Goal: Task Accomplishment & Management: Manage account settings

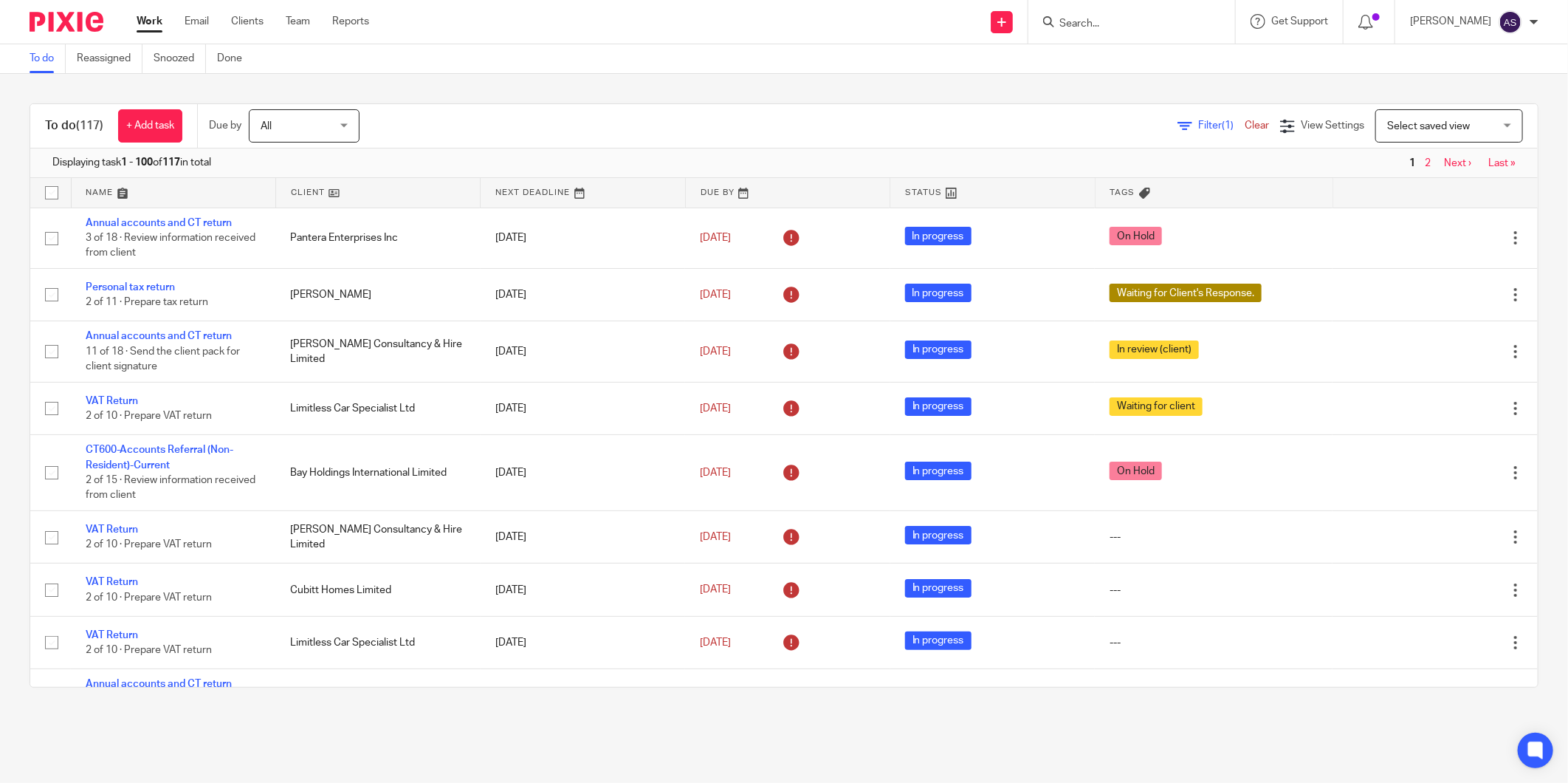
click at [1093, 24] on input "Search" at bounding box center [1123, 24] width 133 height 13
click at [1092, 22] on input "Search" at bounding box center [1123, 24] width 133 height 13
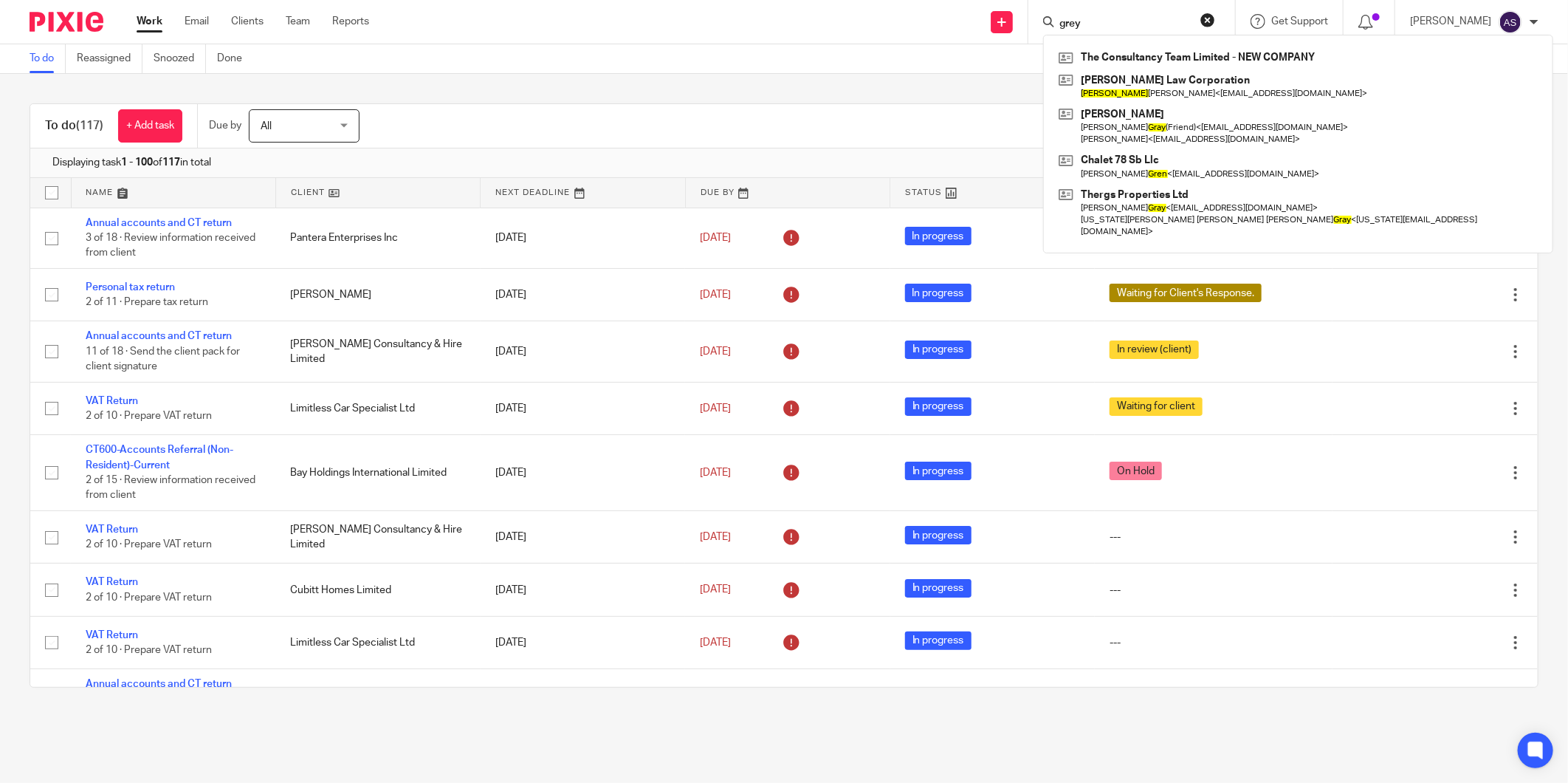
type input "grey"
drag, startPoint x: 1104, startPoint y: 18, endPoint x: 957, endPoint y: 24, distance: 147.1
click at [957, 24] on div "Send new email Create task Add client grey The Consultancy Team Limited - NEW C…" at bounding box center [980, 21] width 1177 height 44
paste input "Greycoat Gardens Real Estate Limited"
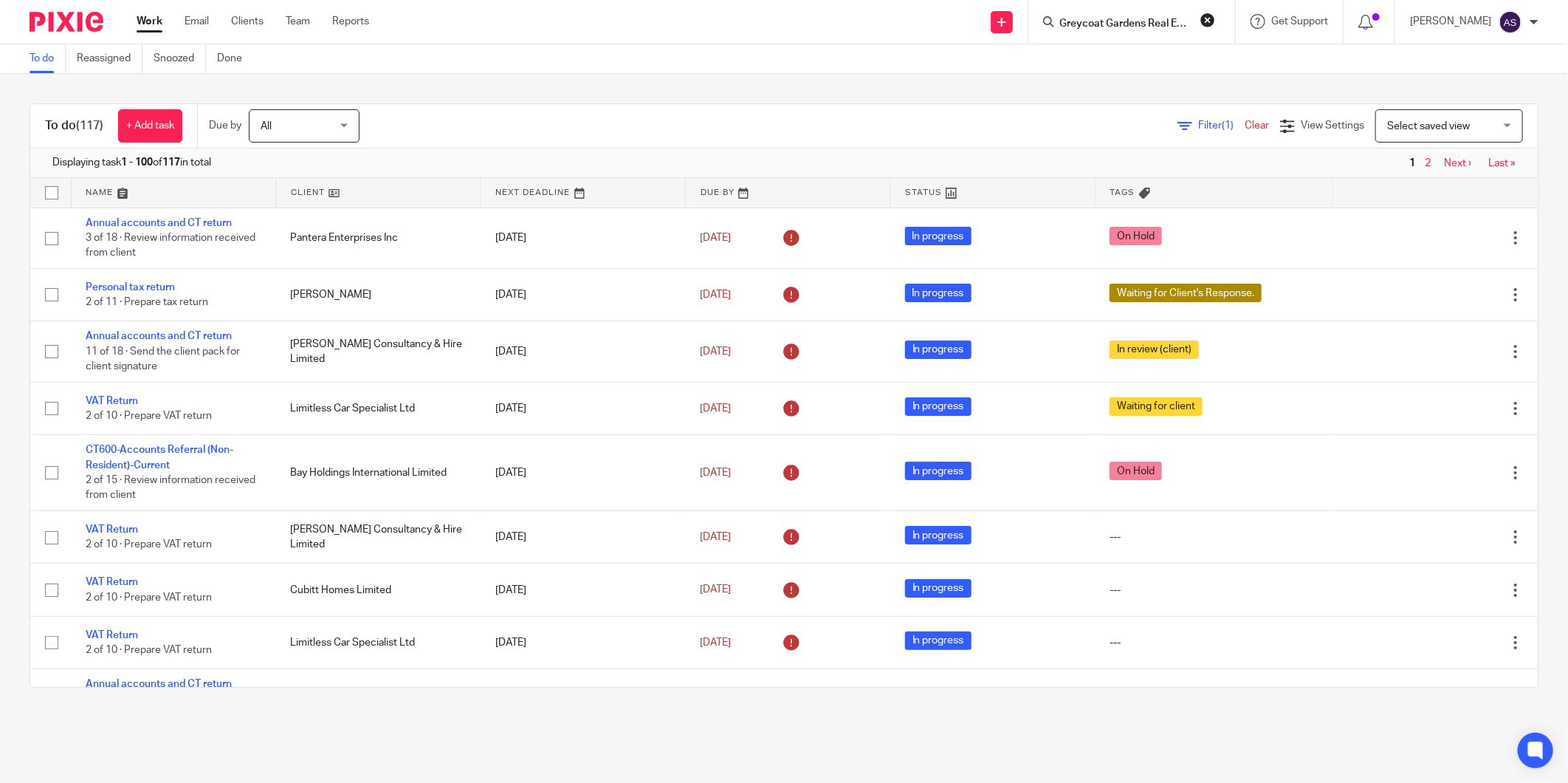
scroll to position [0, 52]
type input "Greycoat Gardens Real Estate Limited"
click at [1156, 61] on link at bounding box center [1179, 63] width 250 height 34
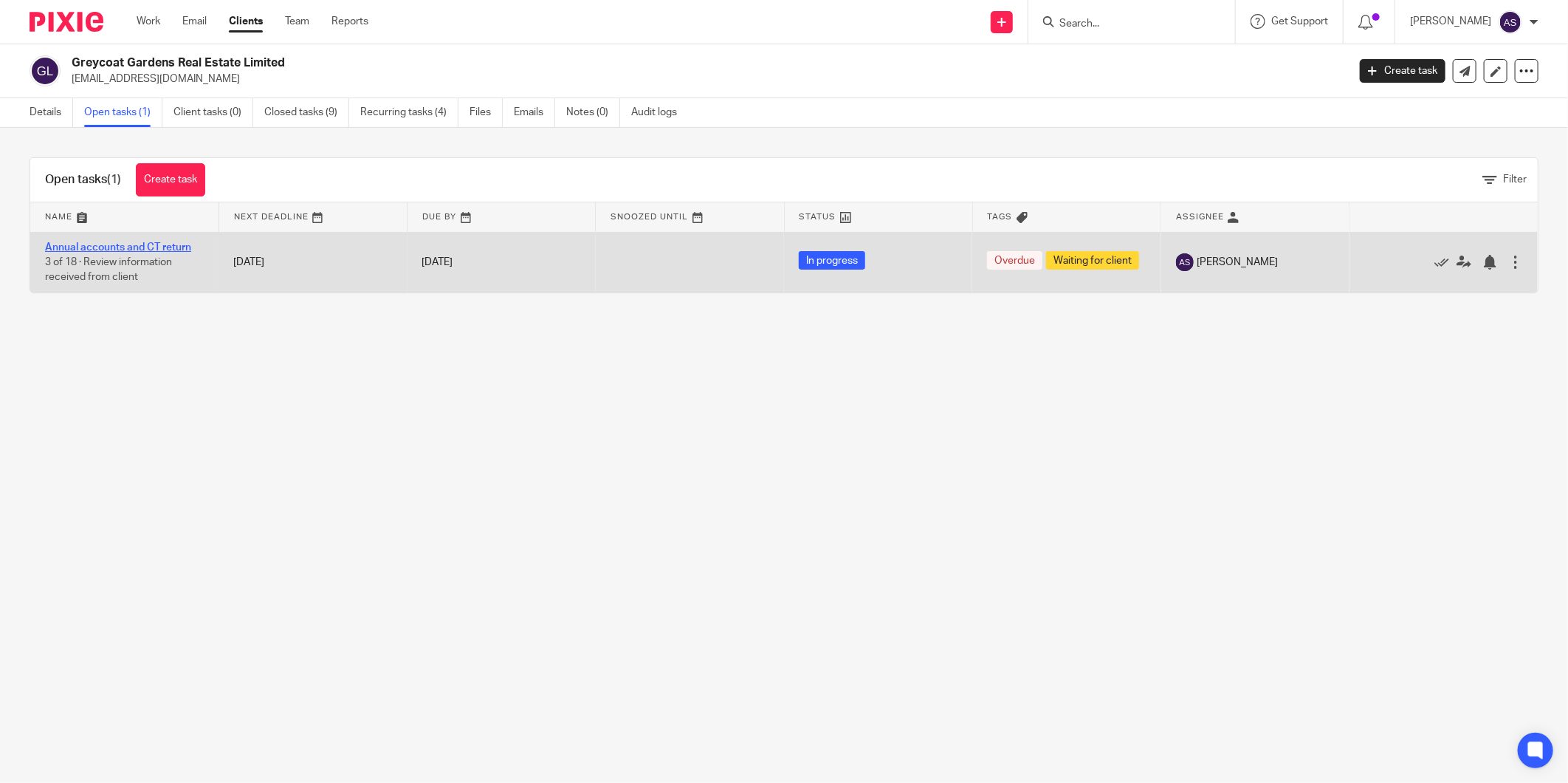
click at [106, 248] on link "Annual accounts and CT return" at bounding box center [119, 248] width 146 height 11
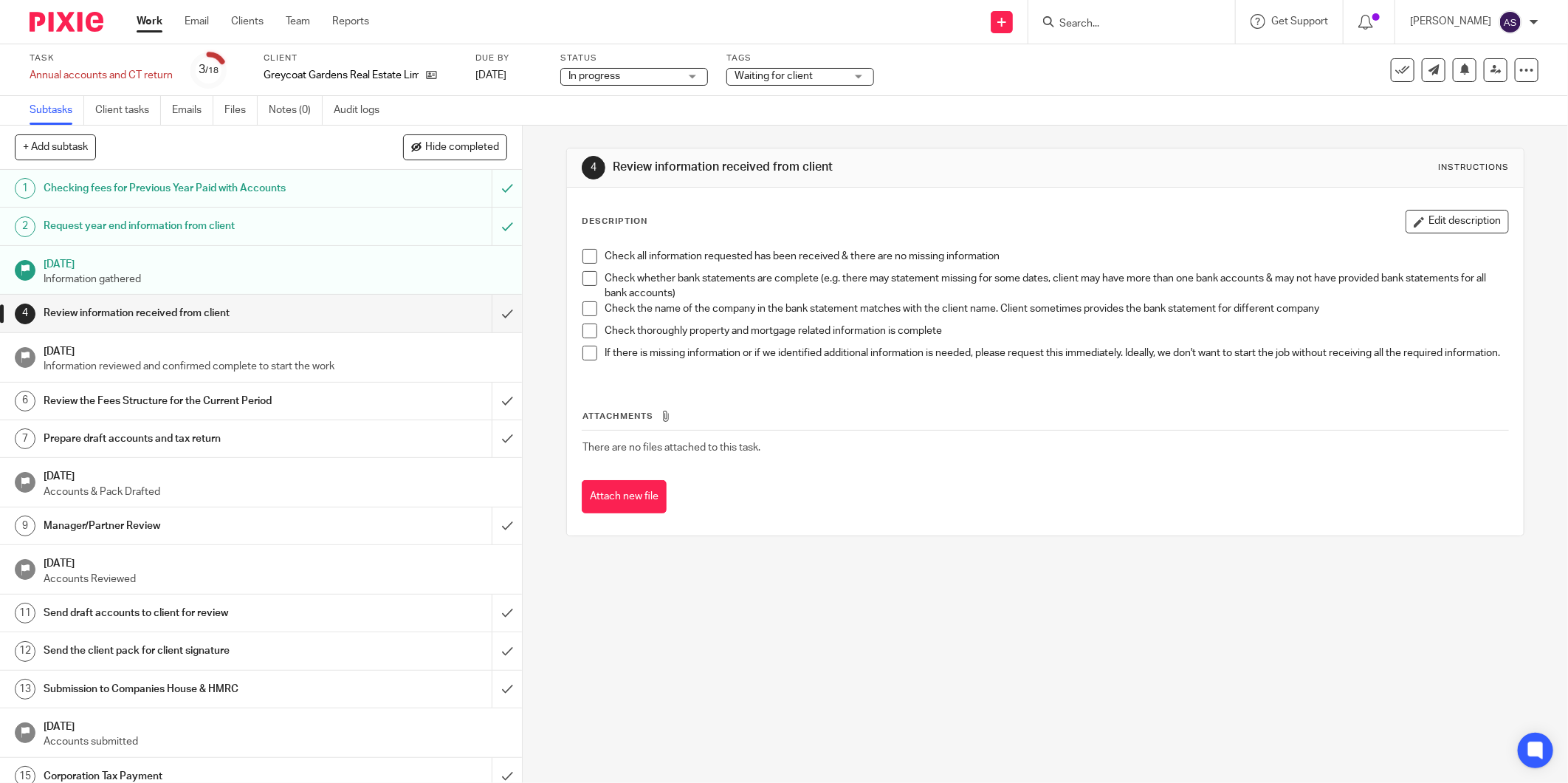
click at [616, 74] on span "In progress" at bounding box center [595, 76] width 52 height 11
click at [899, 134] on div "4 Review information received from client Instructions Description Edit descrip…" at bounding box center [1045, 342] width 958 height 433
click at [806, 77] on span "Waiting for client" at bounding box center [774, 76] width 78 height 11
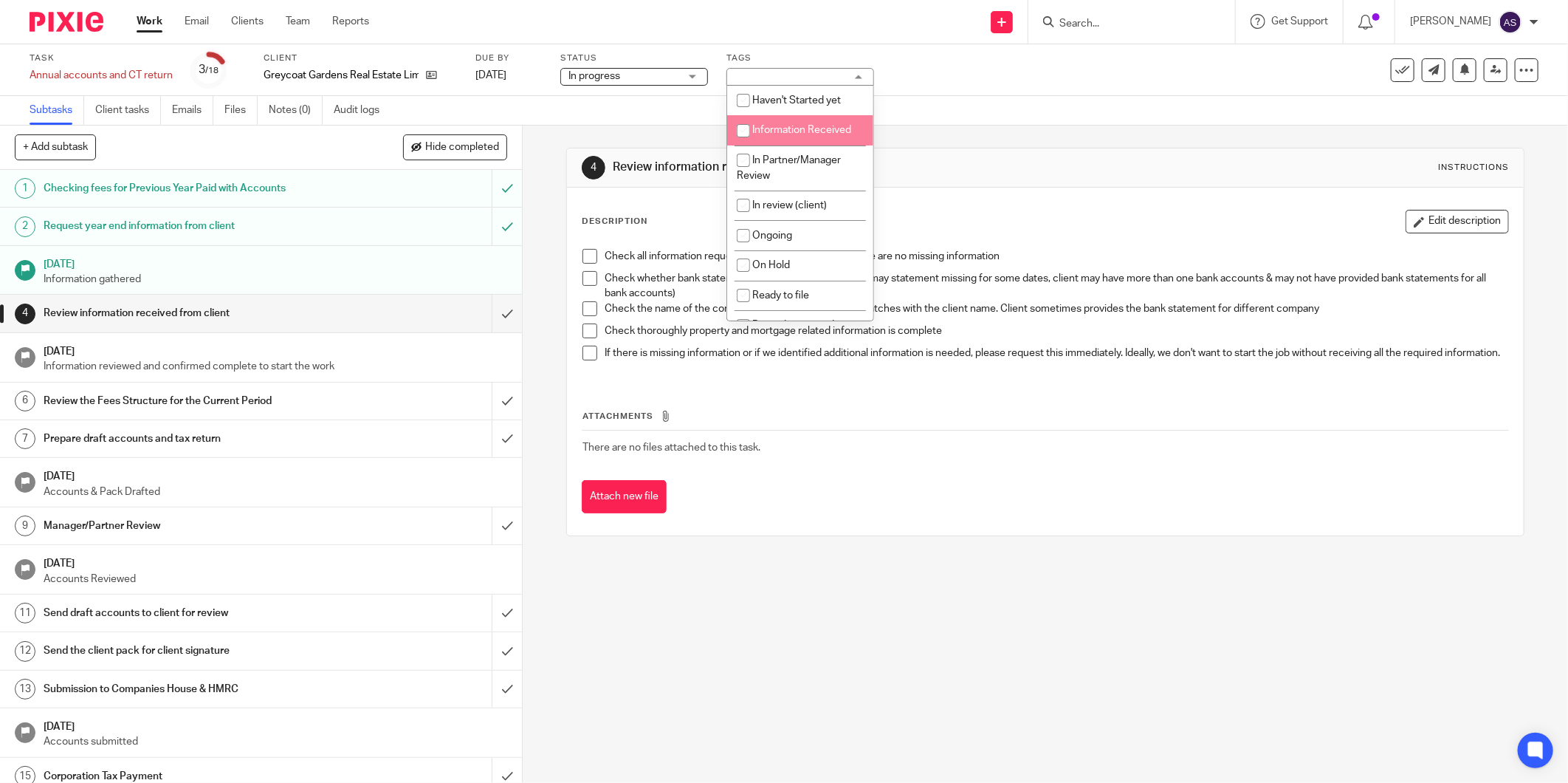
click at [824, 127] on span "Information Received" at bounding box center [801, 130] width 99 height 11
checkbox input "true"
click at [809, 557] on div "4 Review information received from client Instructions Description Edit descrip…" at bounding box center [1045, 342] width 958 height 433
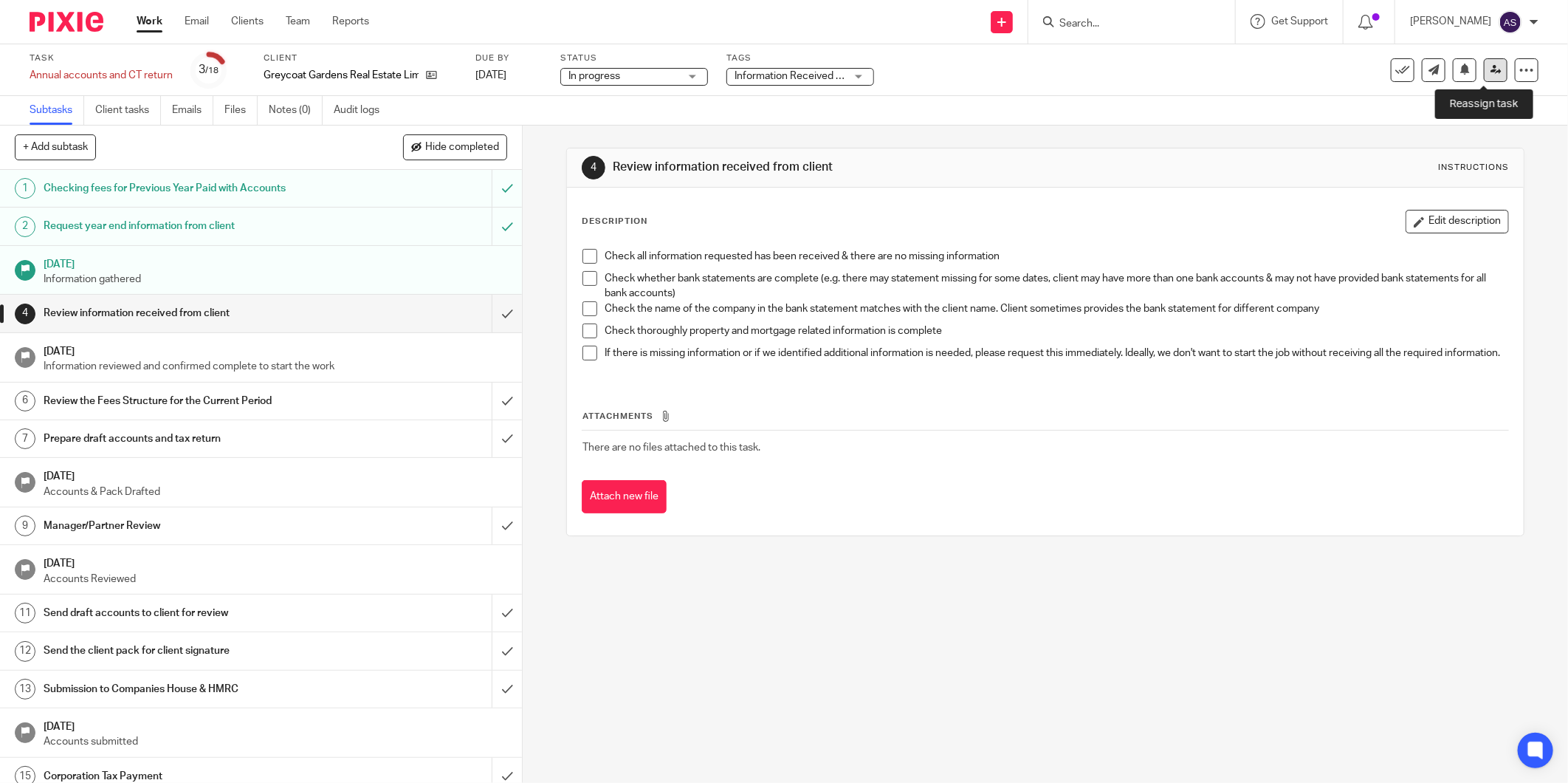
click at [1483, 65] on link at bounding box center [1495, 70] width 23 height 23
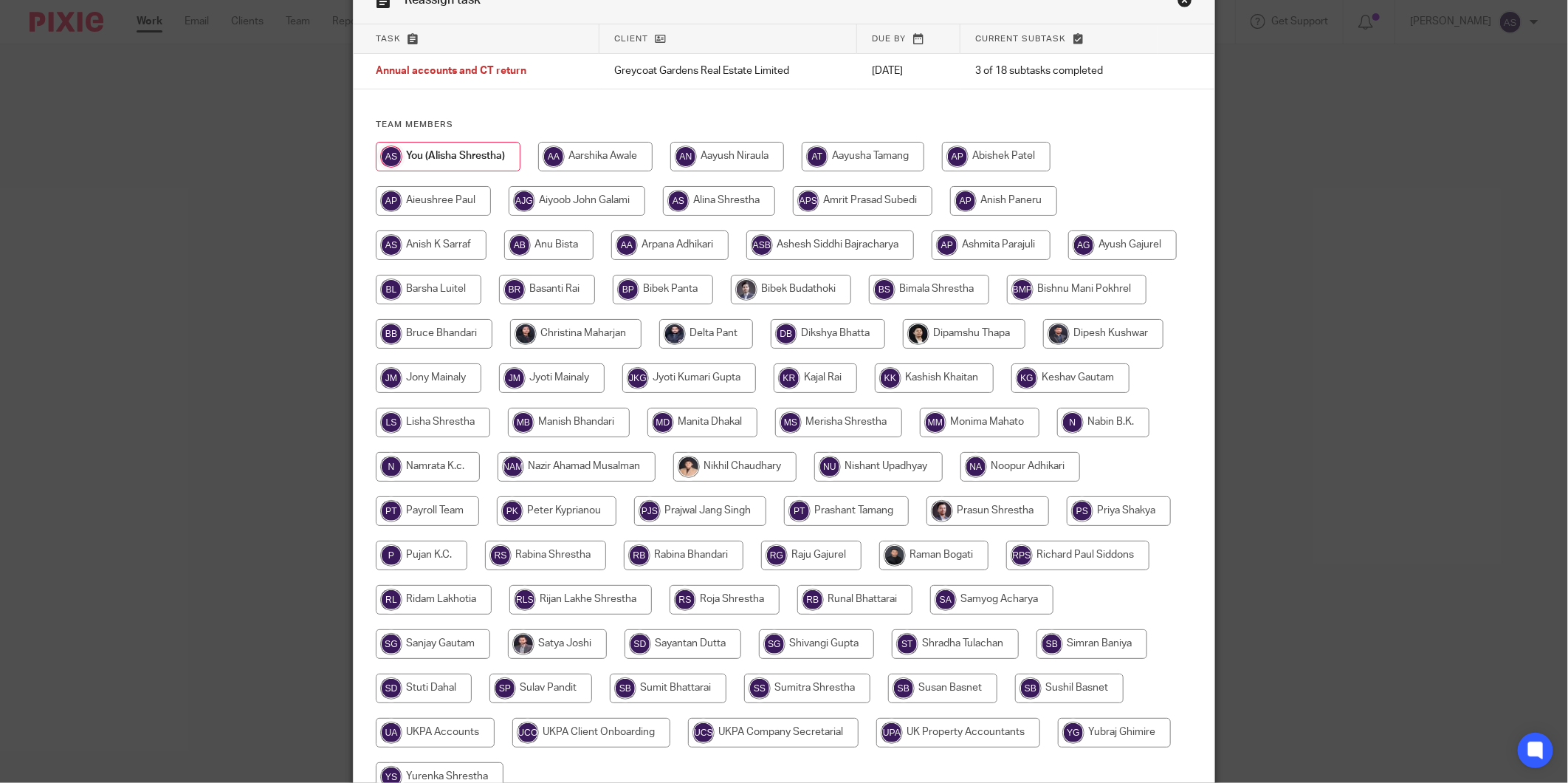
scroll to position [164, 0]
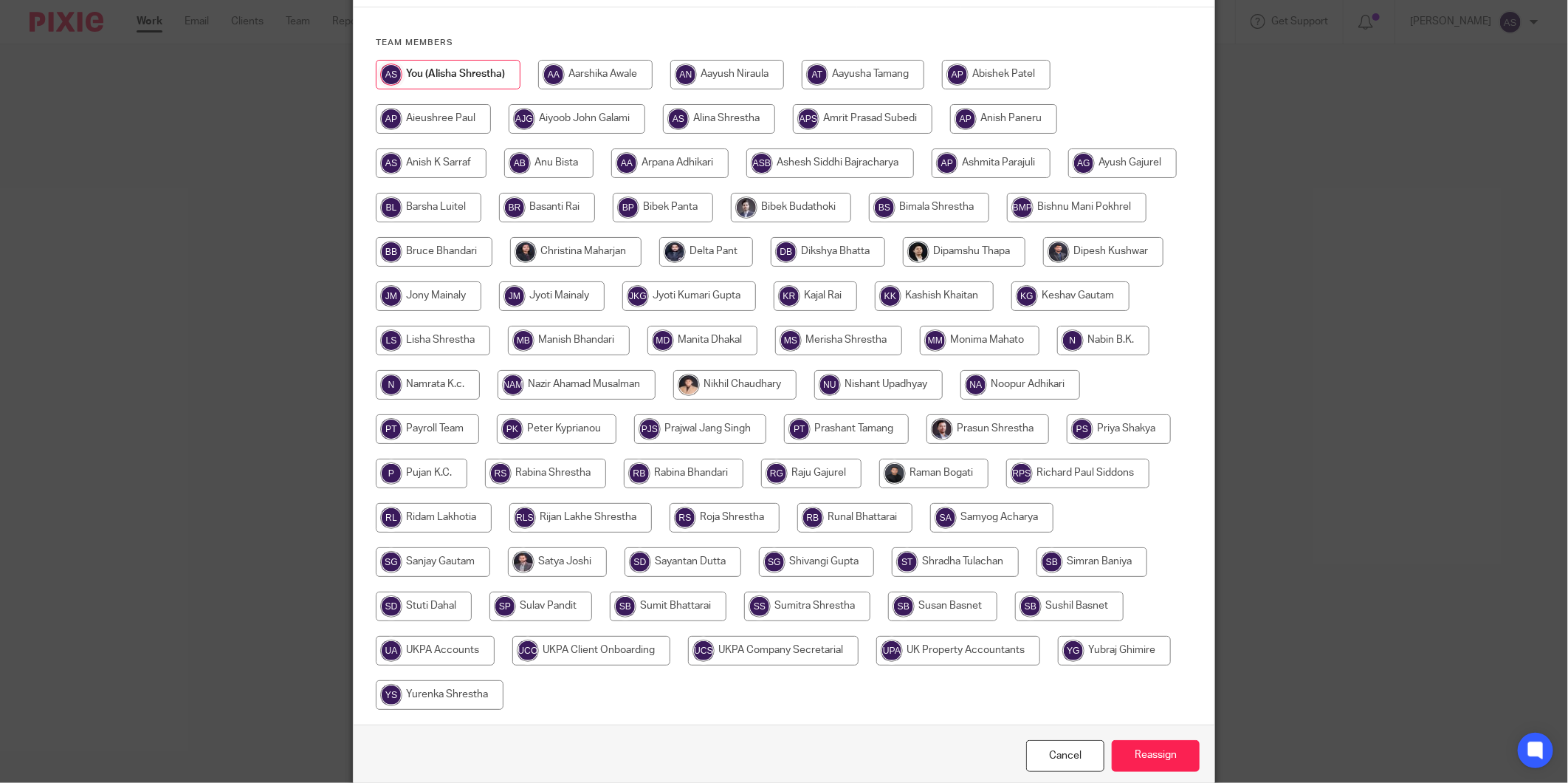
drag, startPoint x: 434, startPoint y: 433, endPoint x: 490, endPoint y: 453, distance: 59.5
click at [673, 400] on input "radio" at bounding box center [735, 384] width 123 height 29
radio input "true"
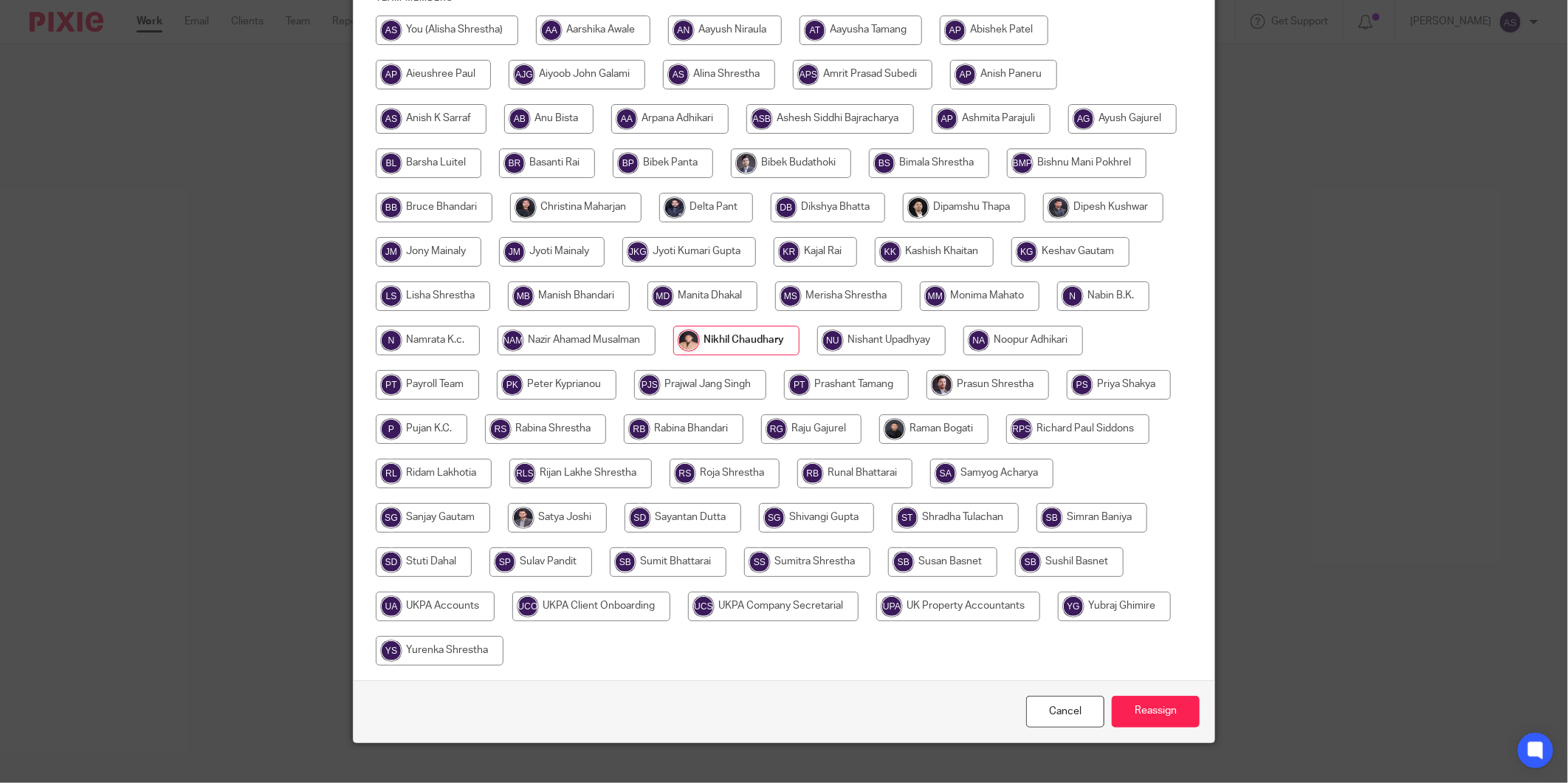
scroll to position [272, 0]
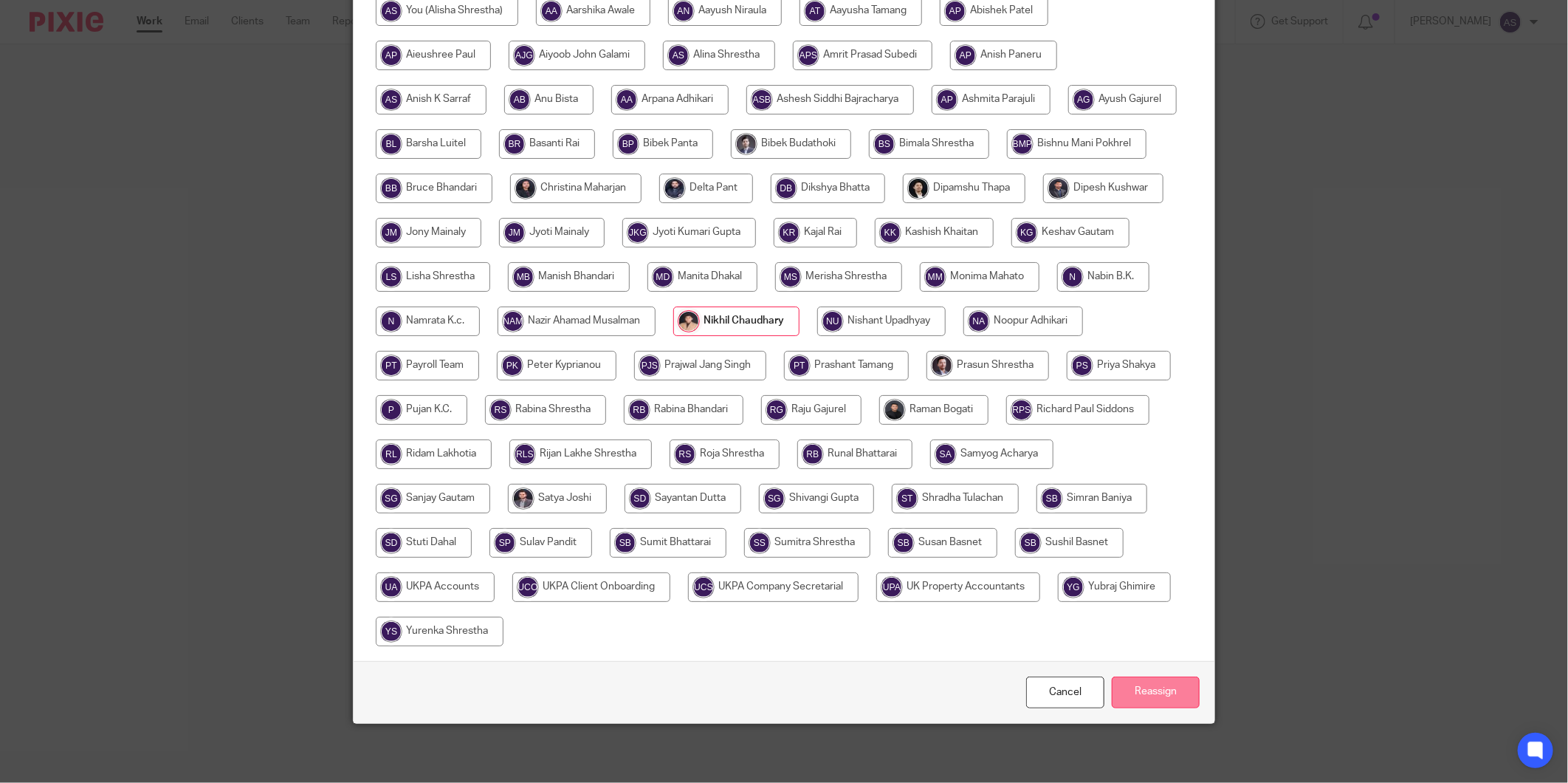
click at [1165, 699] on input "Reassign" at bounding box center [1155, 692] width 88 height 32
